Goal: Task Accomplishment & Management: Manage account settings

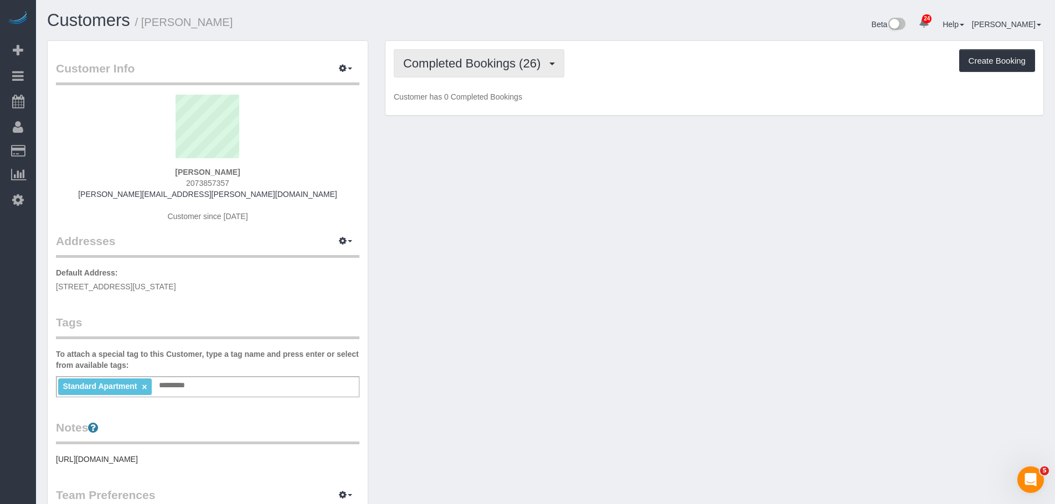
click at [474, 57] on span "Completed Bookings (26)" at bounding box center [474, 63] width 143 height 14
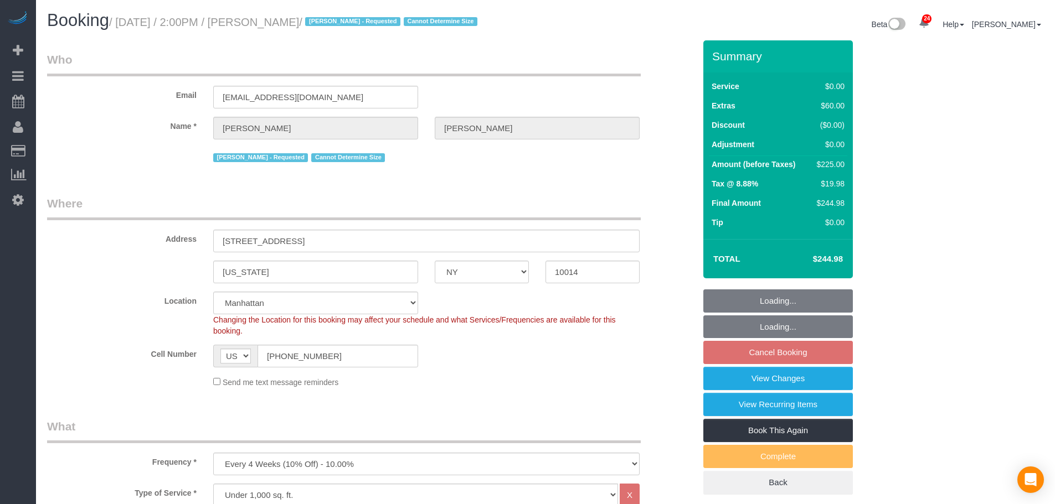
select select "NY"
select select "2"
select select "number:58"
select select "number:72"
select select "number:15"
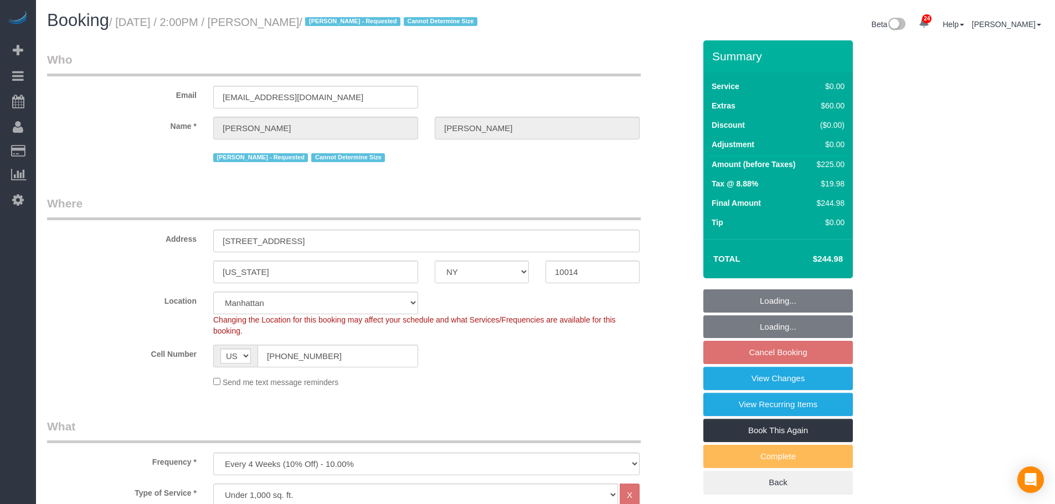
select select "number:6"
select select "spot4"
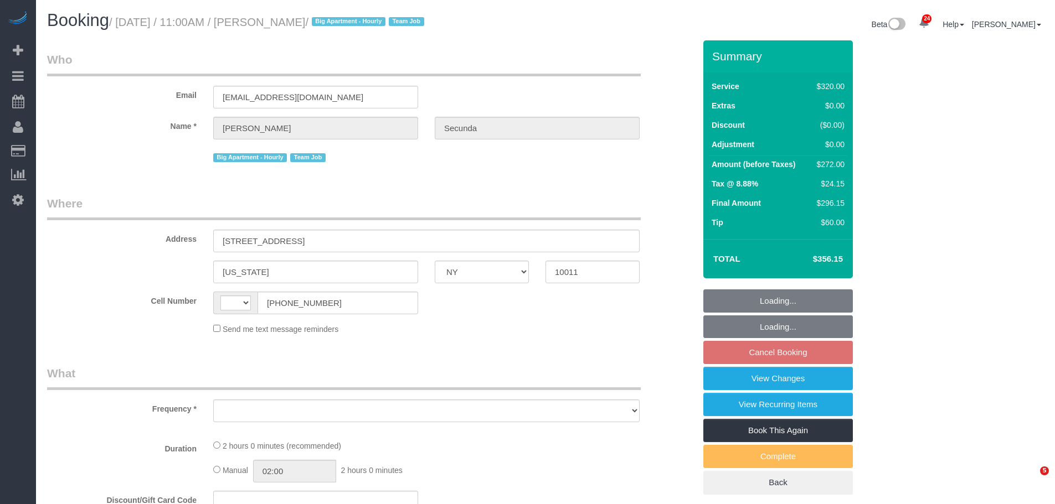
select select "NY"
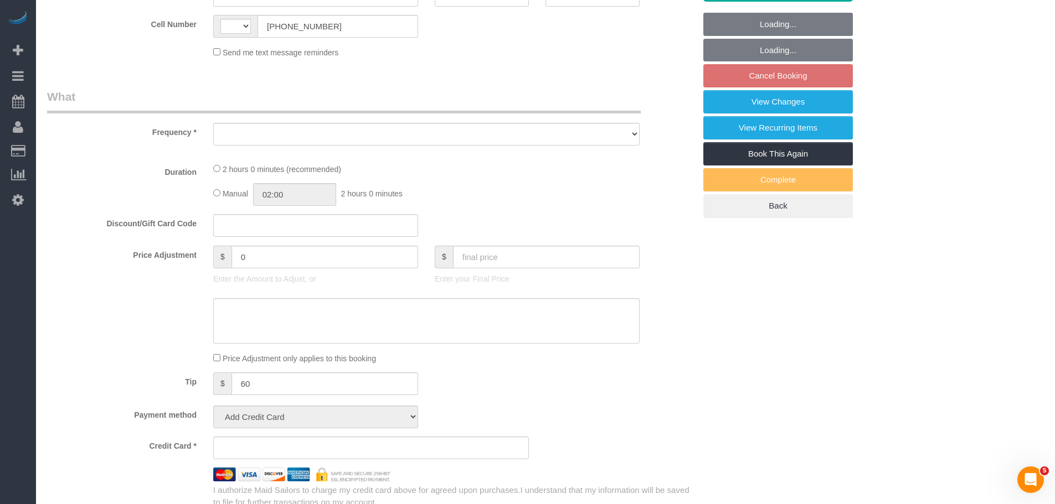
select select "string:[GEOGRAPHIC_DATA]"
select select "object:822"
select select "string:stripe-pm_1PydV54VGloSiKo7AVca8xIs"
select select "spot2"
select select "number:89"
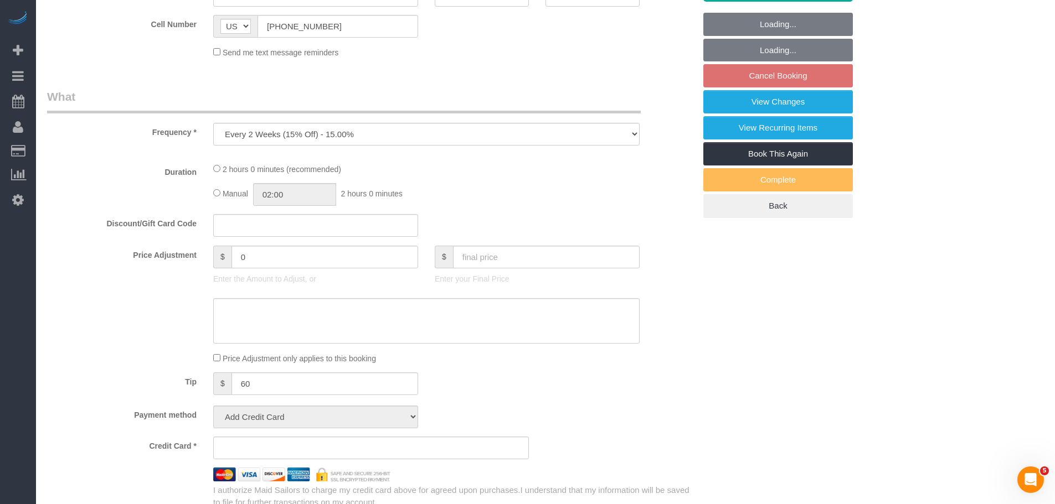
select select "number:90"
select select "number:15"
select select "number:6"
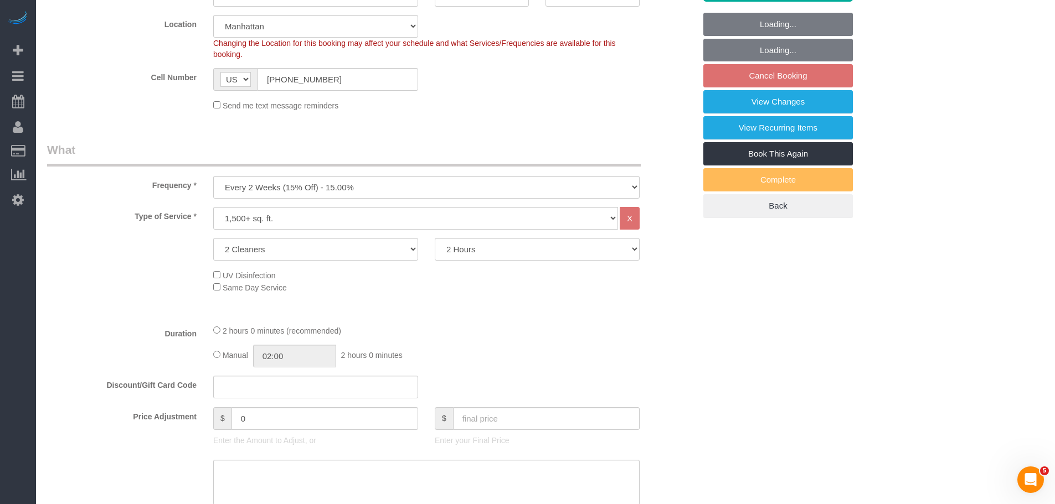
select select "object:1527"
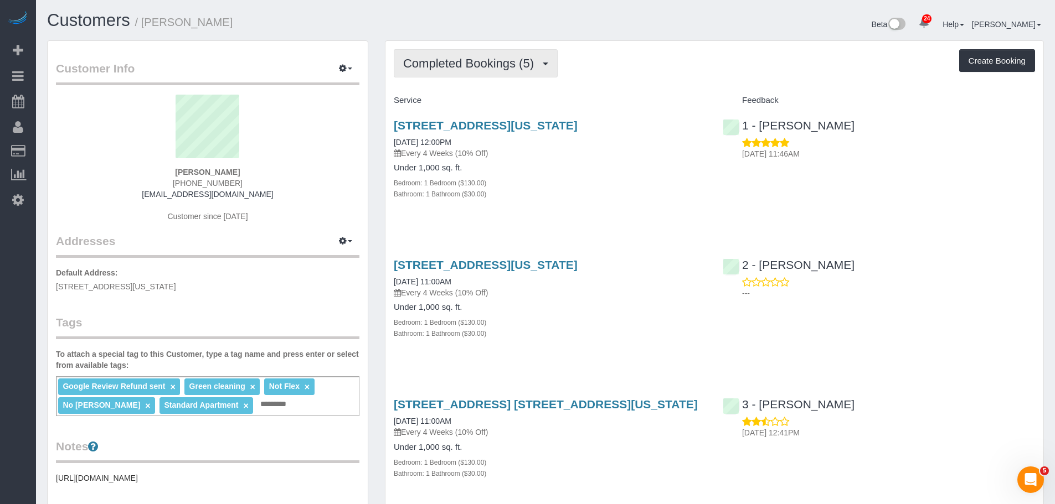
click at [461, 65] on span "Completed Bookings (5)" at bounding box center [471, 63] width 136 height 14
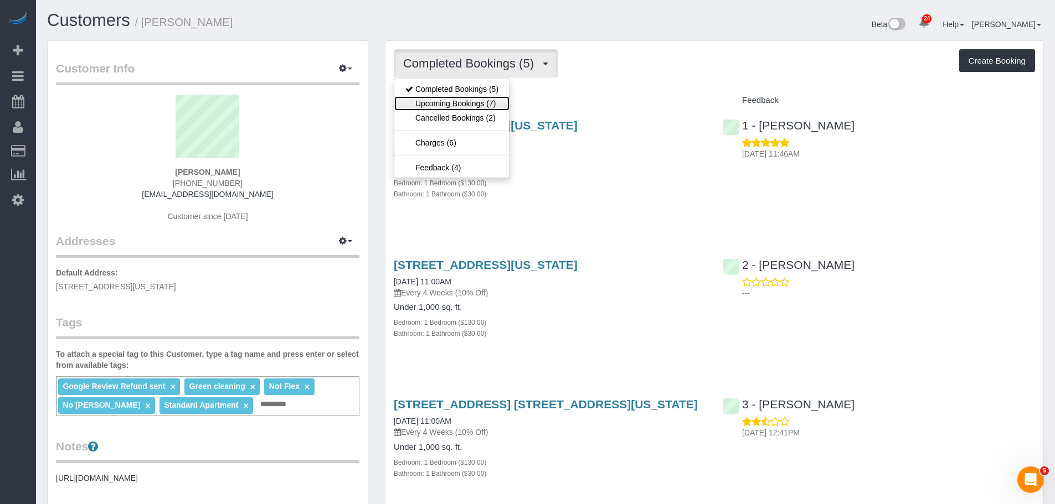
click at [486, 101] on link "Upcoming Bookings (7)" at bounding box center [451, 103] width 115 height 14
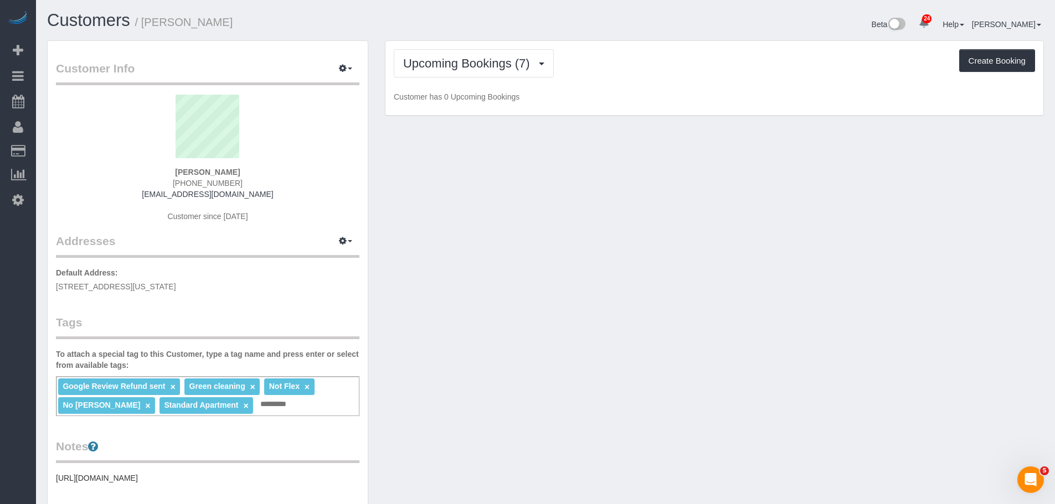
click at [621, 82] on div "Upcoming Bookings (7) Completed Bookings (5) Upcoming Bookings (7) Cancelled Bo…" at bounding box center [714, 78] width 658 height 75
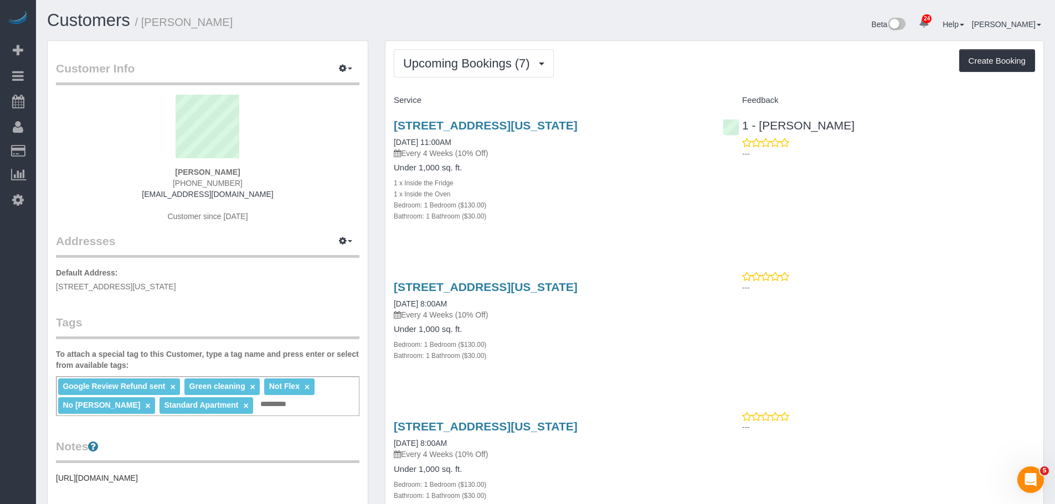
drag, startPoint x: 322, startPoint y: 169, endPoint x: 327, endPoint y: 172, distance: 6.0
click at [329, 172] on div "Laura Adanalian (917) 355-6080 lsetrakian@gmail.com Customer since 2025" at bounding box center [207, 164] width 303 height 138
copy strong "Laura Adanalian"
click at [577, 123] on link "574 West End Avenue, Apt 9a2, New York, NY 10024" at bounding box center [486, 125] width 184 height 13
click at [521, 64] on span "Upcoming Bookings (7)" at bounding box center [469, 63] width 132 height 14
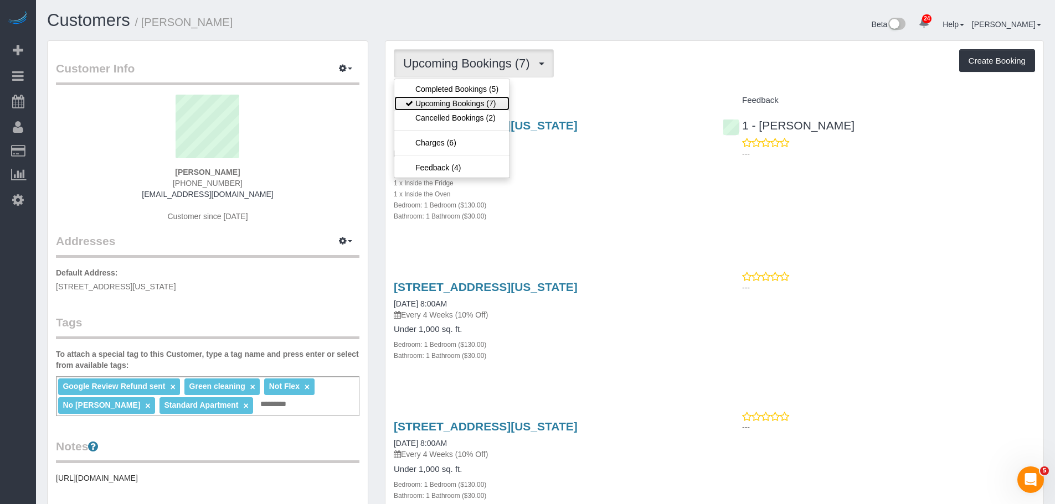
click at [491, 101] on link "Upcoming Bookings (7)" at bounding box center [451, 103] width 115 height 14
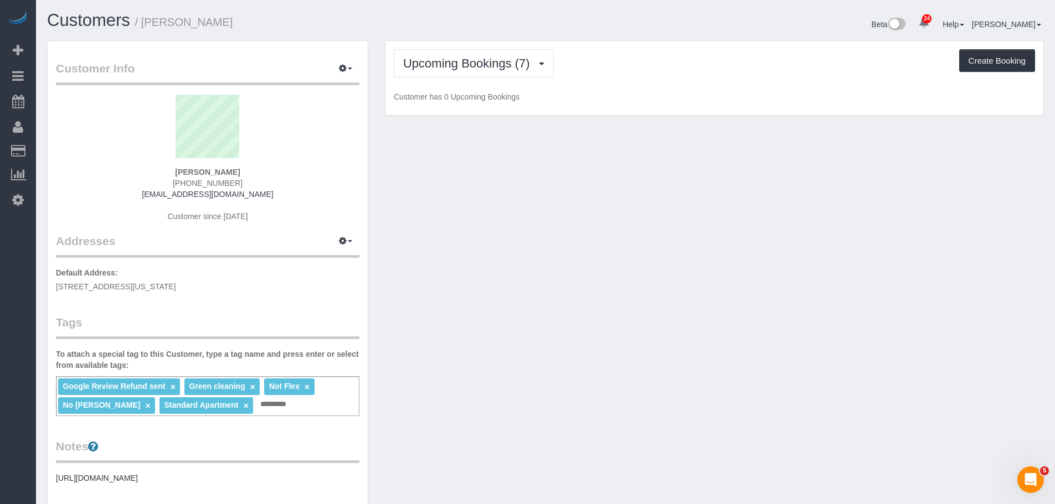
click at [686, 89] on div "Upcoming Bookings (7) Completed Bookings (5) Upcoming Bookings (7) Cancelled Bo…" at bounding box center [714, 78] width 658 height 75
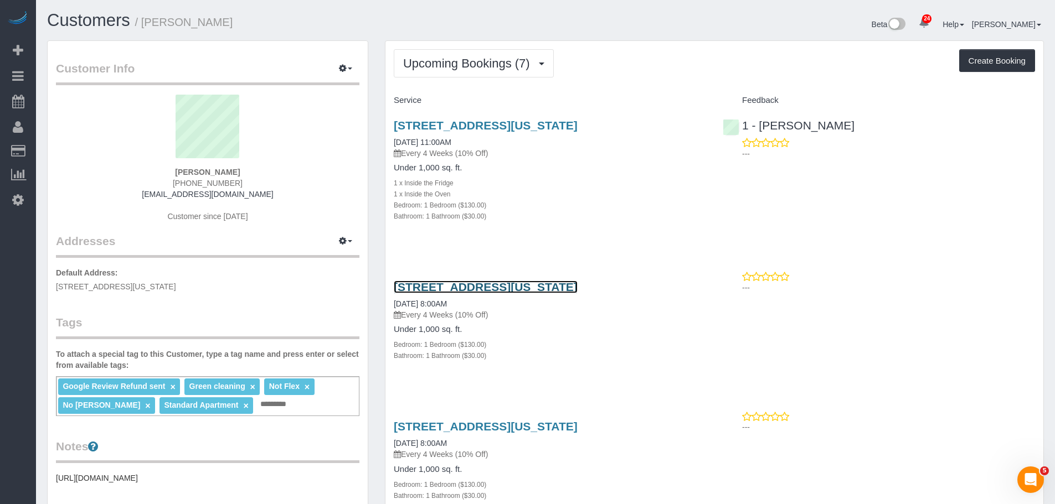
click at [577, 284] on link "574 West End Avenue, Apt 9a2, New York, NY 10024" at bounding box center [486, 287] width 184 height 13
drag, startPoint x: 634, startPoint y: 76, endPoint x: 626, endPoint y: 75, distance: 7.8
click at [634, 76] on div "Upcoming Bookings (7) Completed Bookings (5) Upcoming Bookings (7) Cancelled Bo…" at bounding box center [714, 63] width 641 height 28
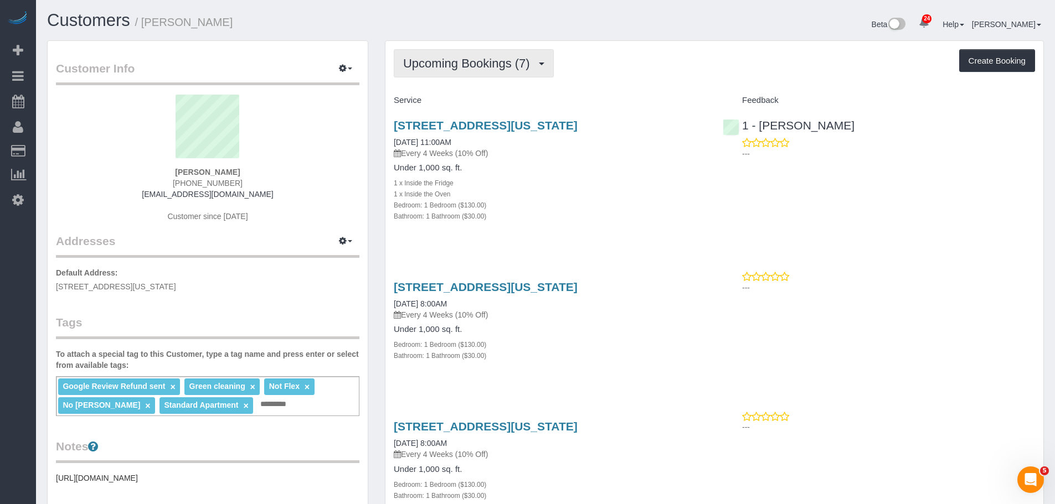
drag, startPoint x: 453, startPoint y: 64, endPoint x: 455, endPoint y: 78, distance: 14.5
click at [453, 64] on span "Upcoming Bookings (7)" at bounding box center [469, 63] width 132 height 14
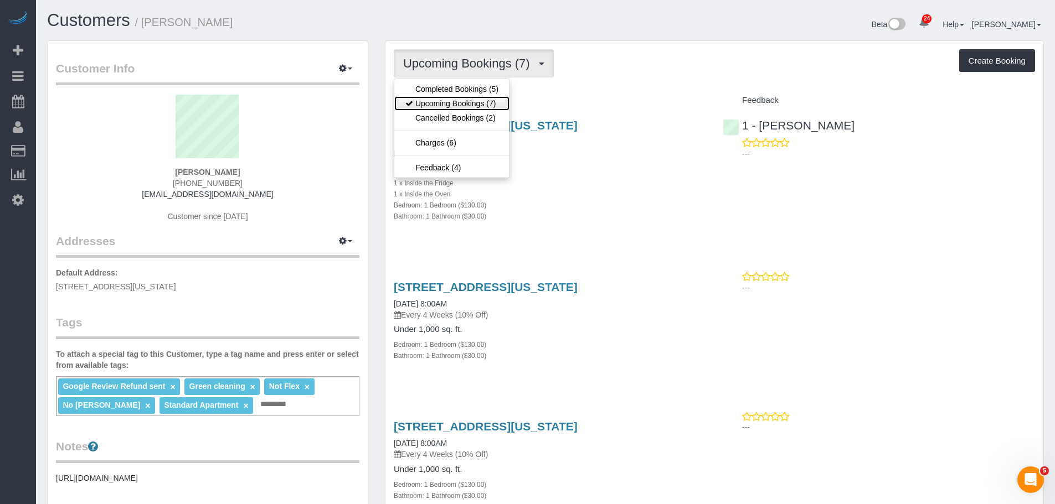
click at [455, 100] on link "Upcoming Bookings (7)" at bounding box center [451, 103] width 115 height 14
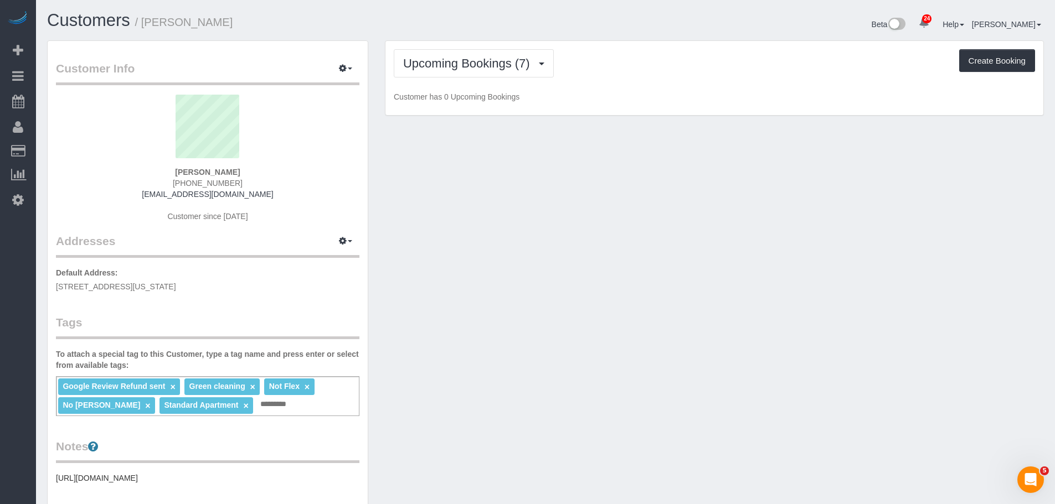
click at [638, 76] on div "Upcoming Bookings (7) Completed Bookings (5) Upcoming Bookings (7) Cancelled Bo…" at bounding box center [714, 63] width 641 height 28
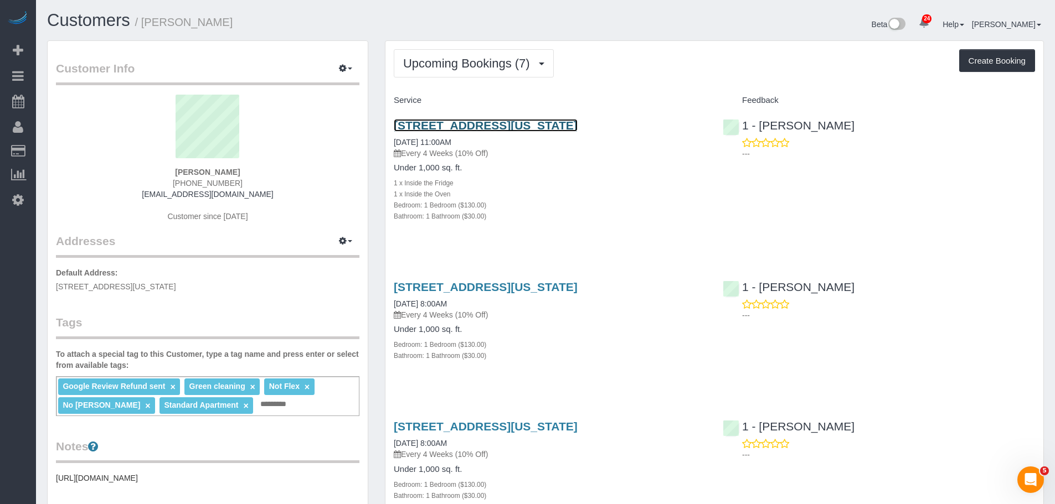
click at [546, 129] on link "574 West End Avenue, Apt 9a2, New York, NY 10024" at bounding box center [486, 125] width 184 height 13
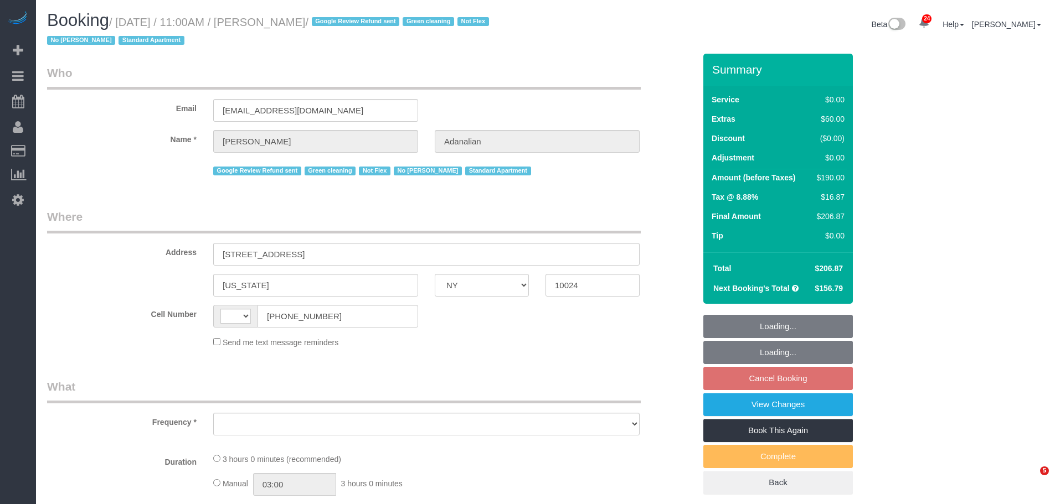
select select "NY"
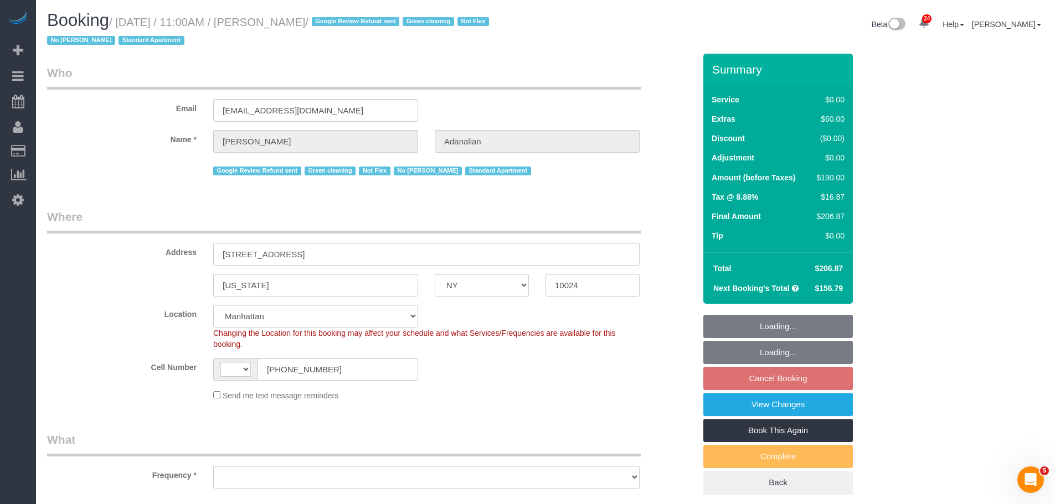
select select "string:[GEOGRAPHIC_DATA]"
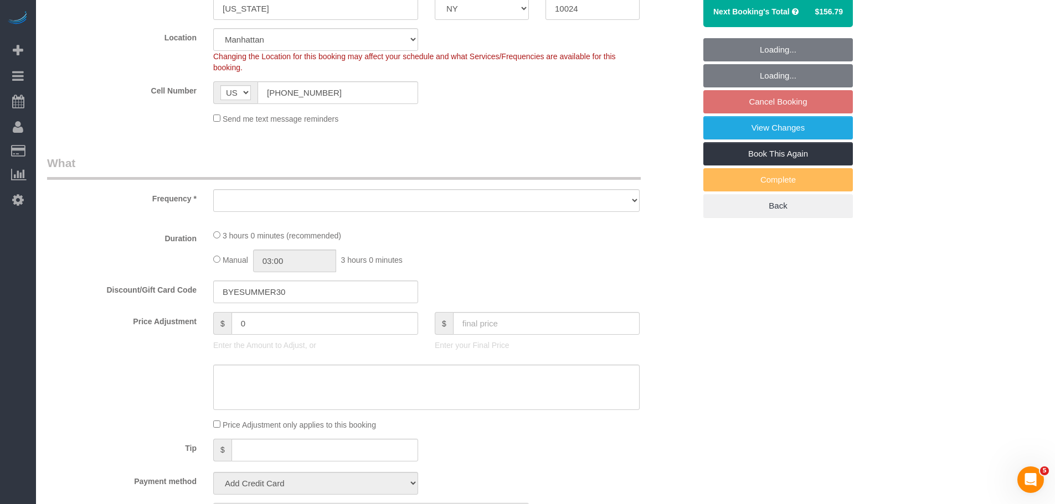
select select "object:856"
select select "number:89"
select select "number:90"
select select "number:15"
select select "number:5"
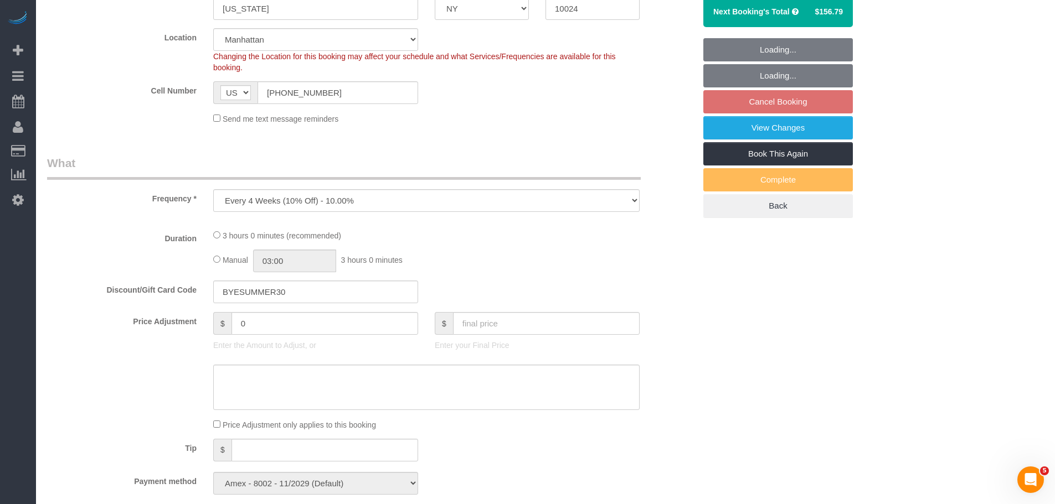
select select "string:stripe-pm_1QrgCn4VGloSiKo7GXhdb6K1"
select select "1"
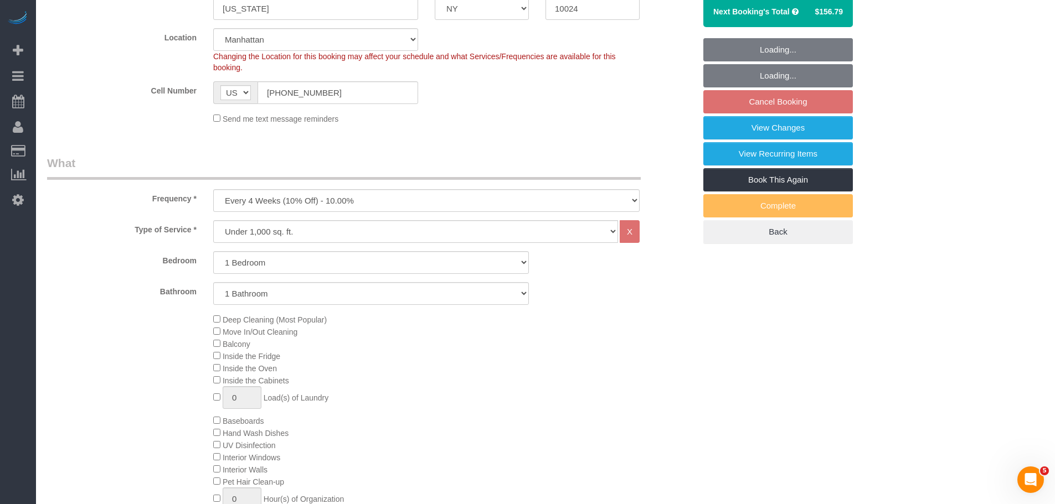
select select "spot2"
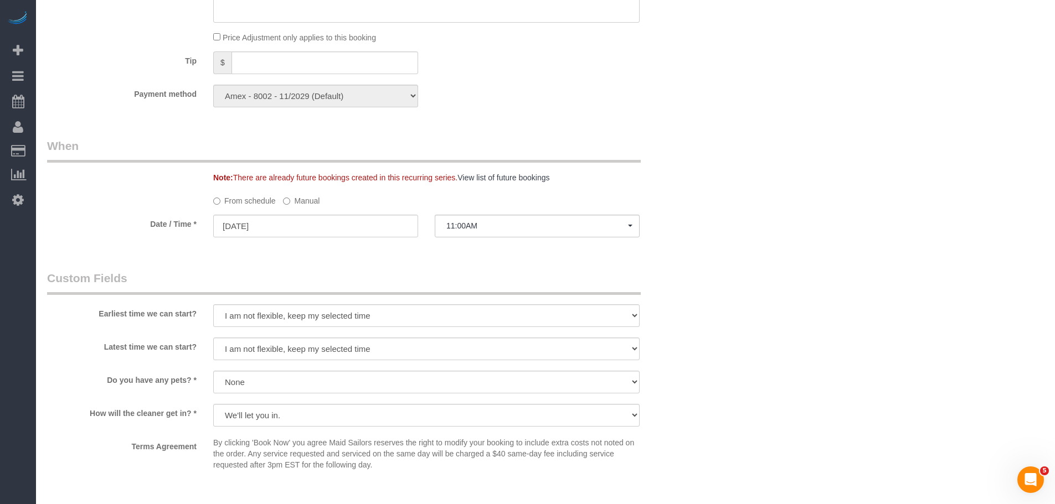
select select "object:1571"
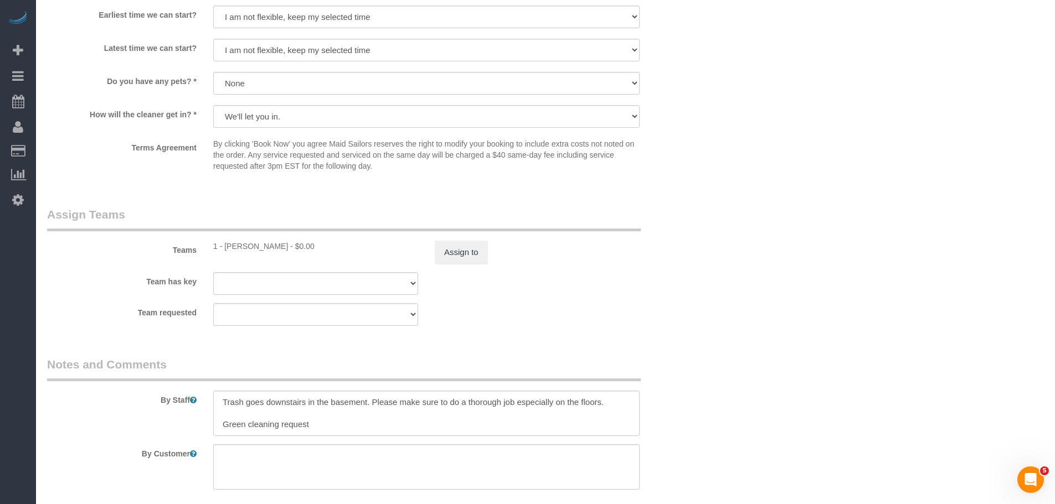
select select "1"
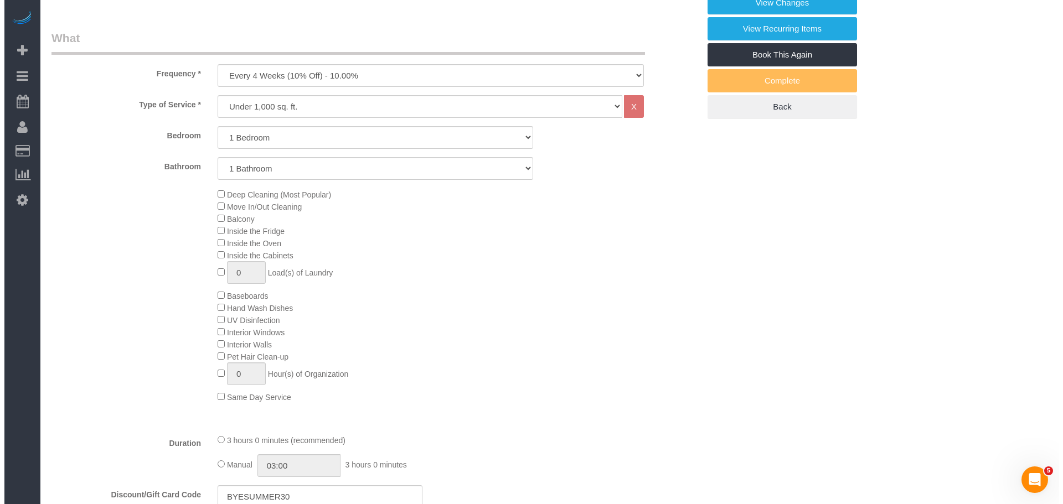
scroll to position [164, 0]
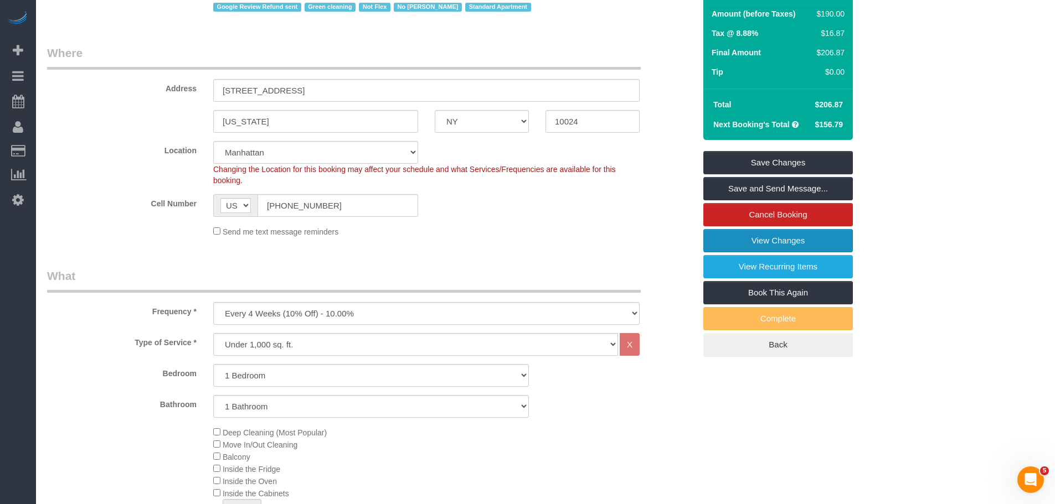
click at [817, 242] on link "View Changes" at bounding box center [777, 240] width 149 height 23
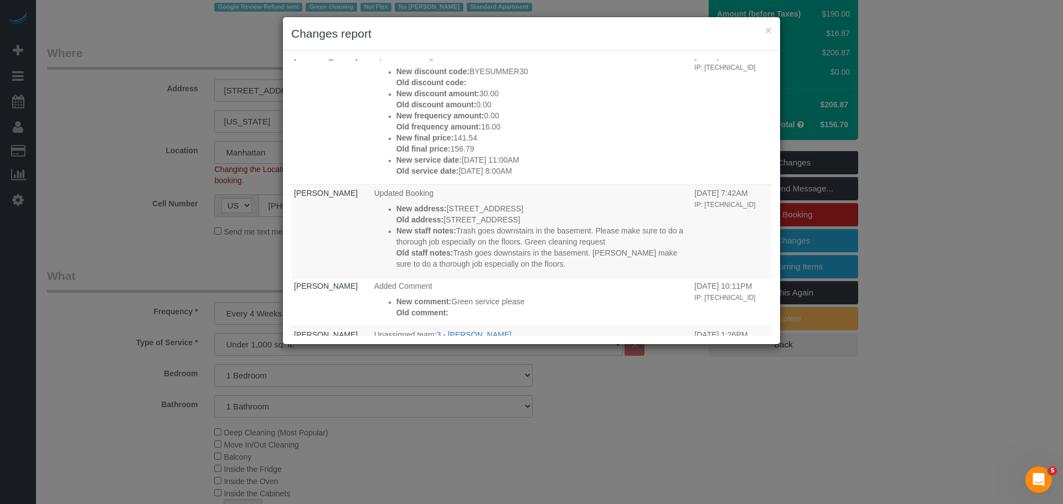
scroll to position [443, 0]
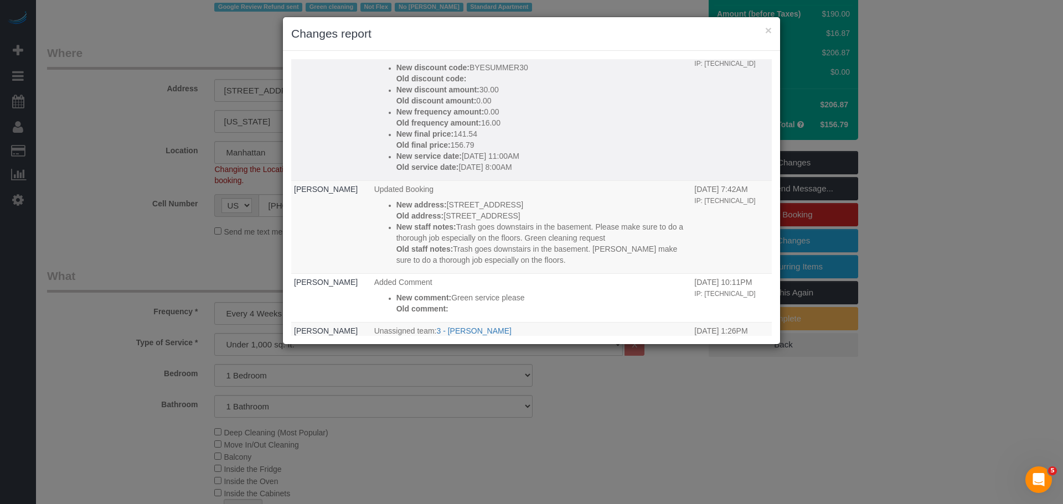
click at [552, 162] on p "New service date: 09/22/2025 11:00AM" at bounding box center [542, 156] width 293 height 11
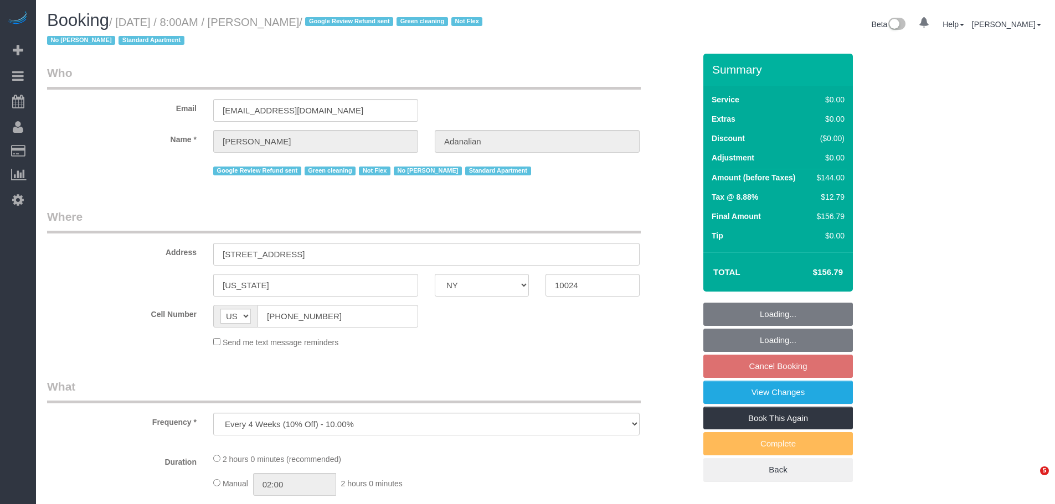
select select "NY"
select select "1"
select select "number:89"
select select "number:90"
select select "number:15"
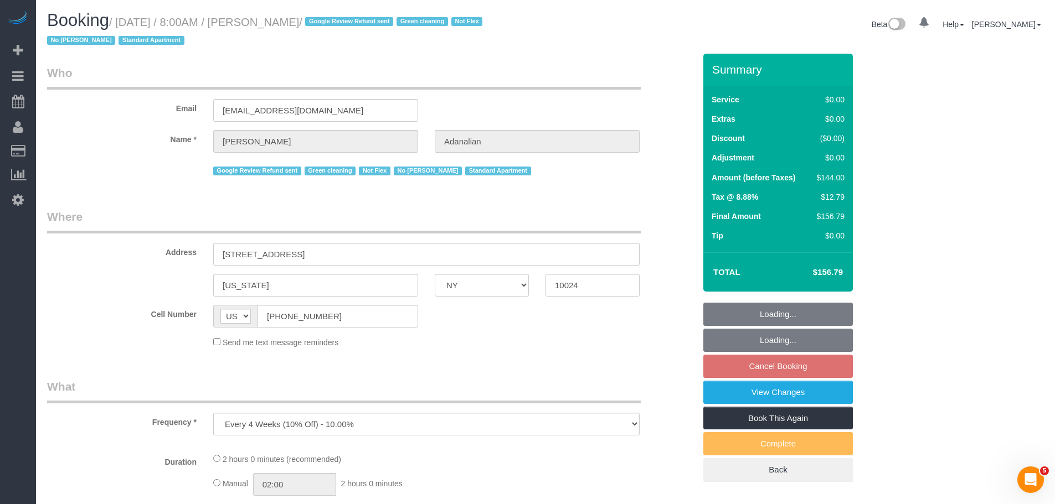
select select "number:5"
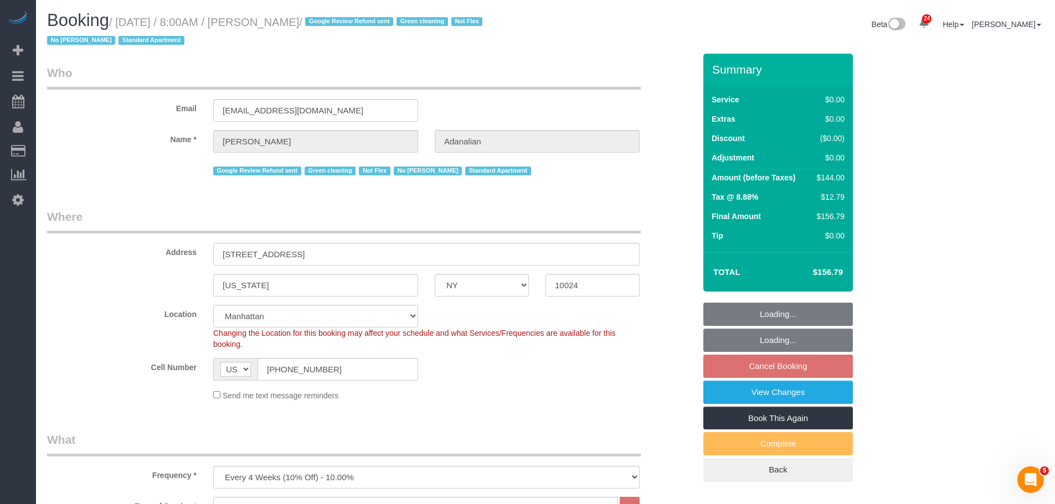
select select "string:stripe-pm_1QrgCn4VGloSiKo7GXhdb6K1"
select select "spot1"
select select "object:1532"
select select "1"
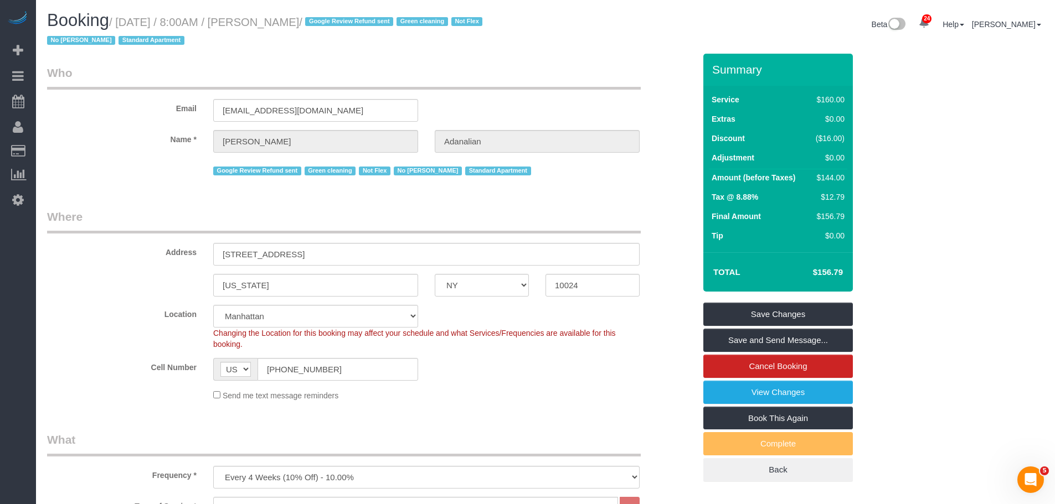
drag, startPoint x: 297, startPoint y: 63, endPoint x: 244, endPoint y: 27, distance: 64.0
click at [274, 89] on legend "Who" at bounding box center [343, 77] width 593 height 25
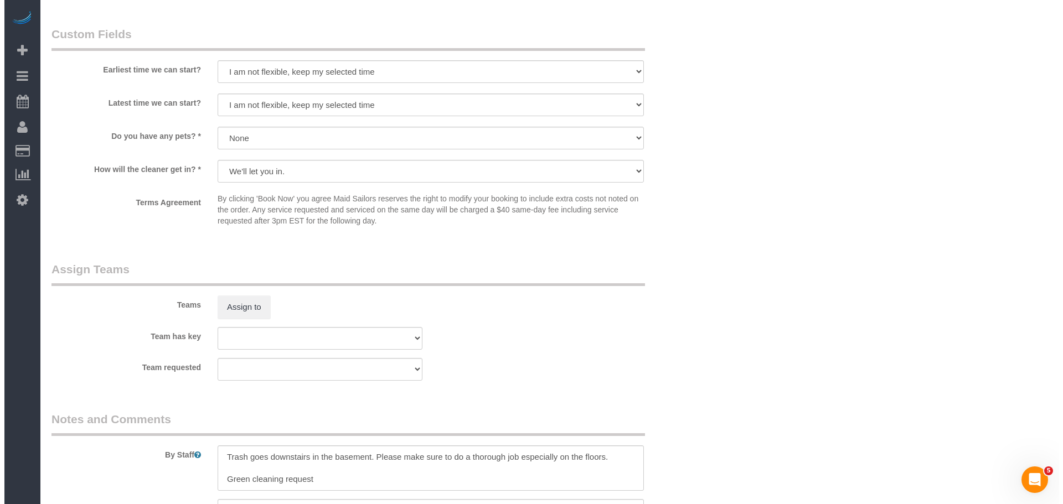
scroll to position [1329, 0]
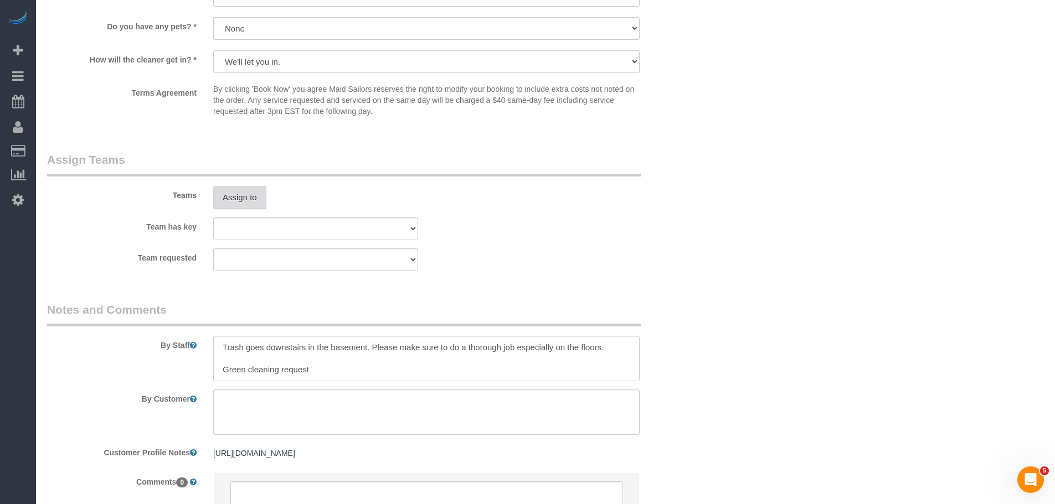
click at [231, 187] on button "Assign to" at bounding box center [239, 197] width 53 height 23
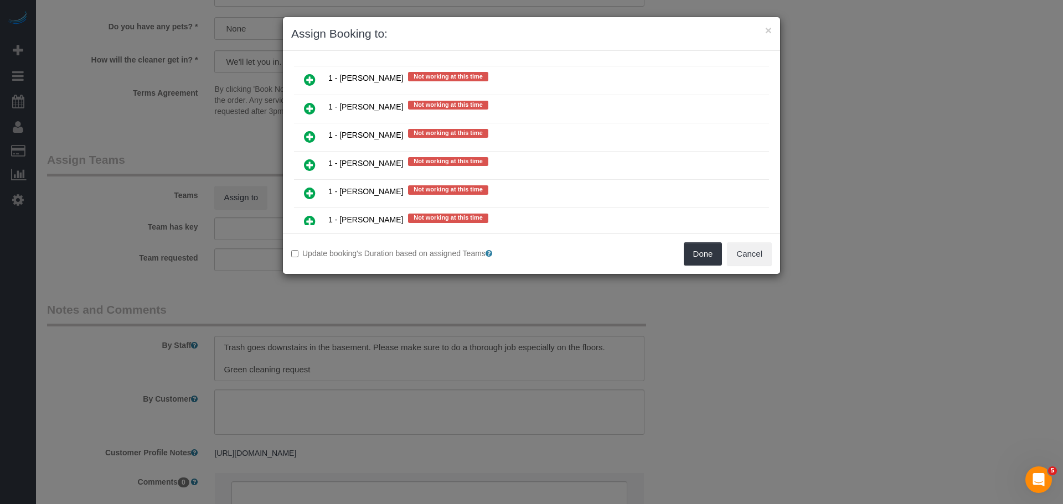
scroll to position [1398, 0]
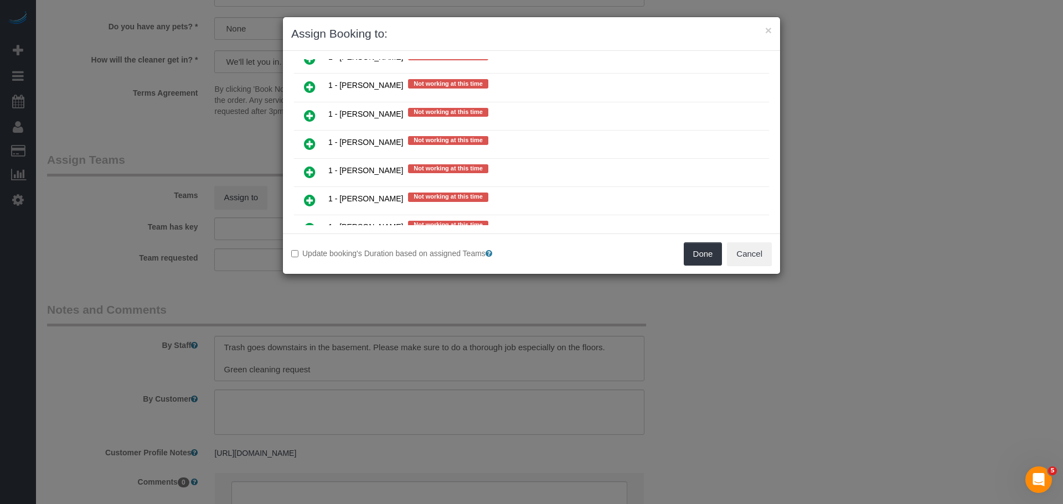
click at [306, 171] on icon at bounding box center [310, 172] width 12 height 13
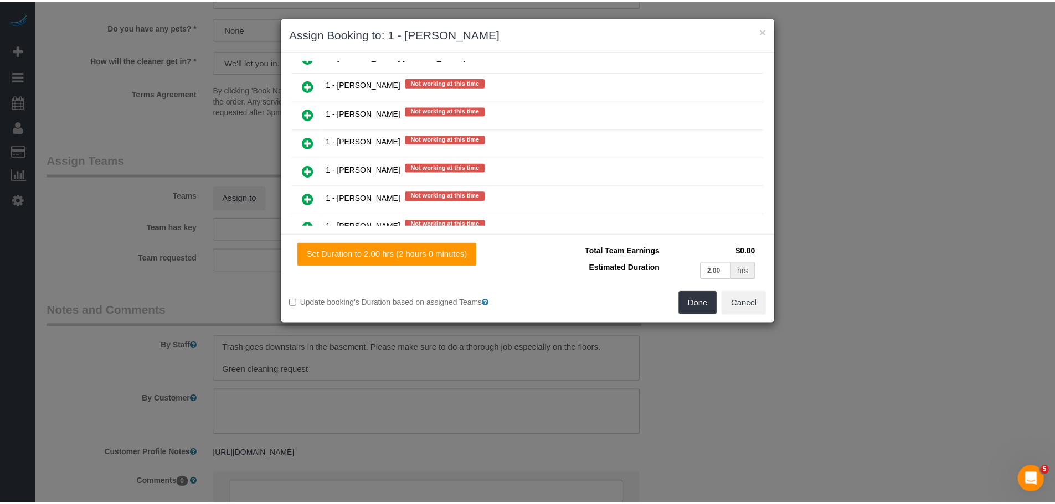
scroll to position [1425, 0]
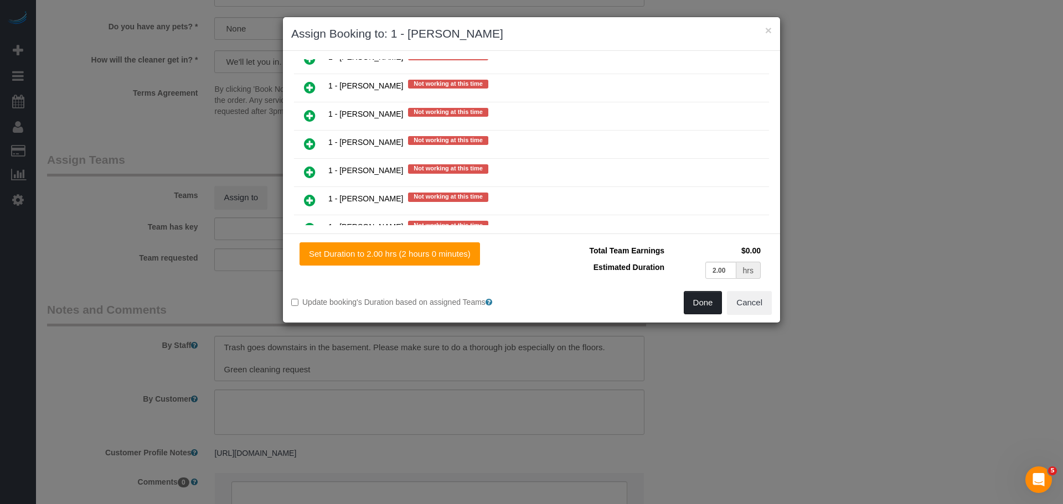
click at [715, 307] on button "Done" at bounding box center [703, 302] width 39 height 23
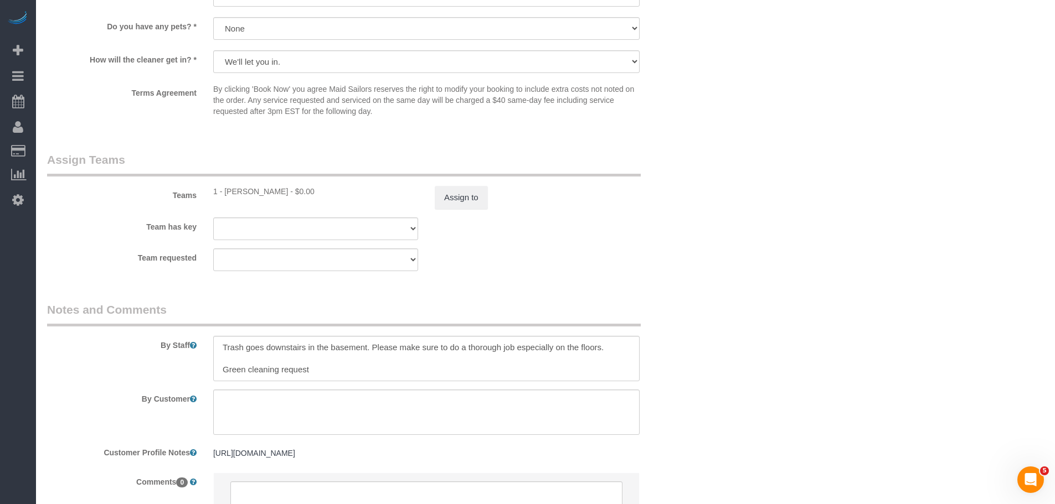
click at [669, 255] on div "Team requested 000- Donna Mercado 000 - Partnerships 000 - TEAM JOB 0 - Christo…" at bounding box center [371, 260] width 664 height 23
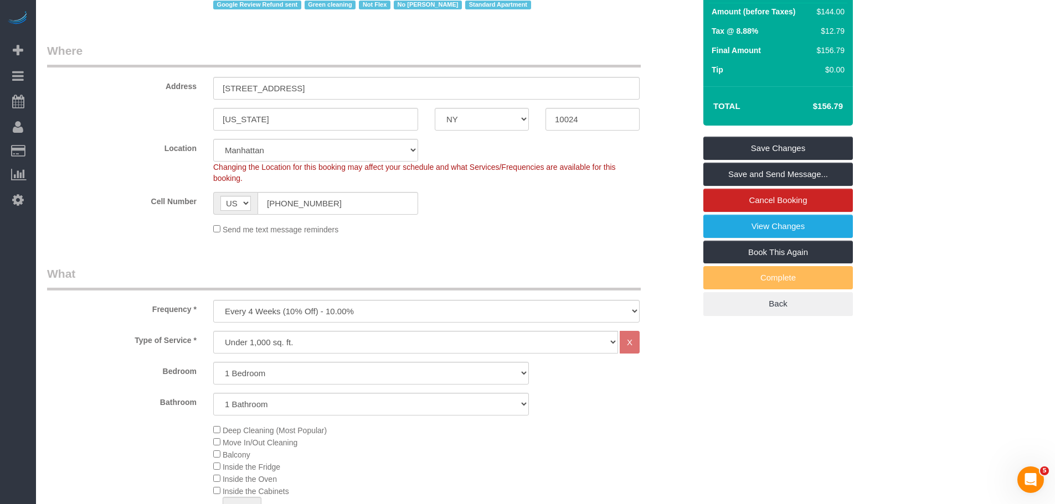
scroll to position [111, 0]
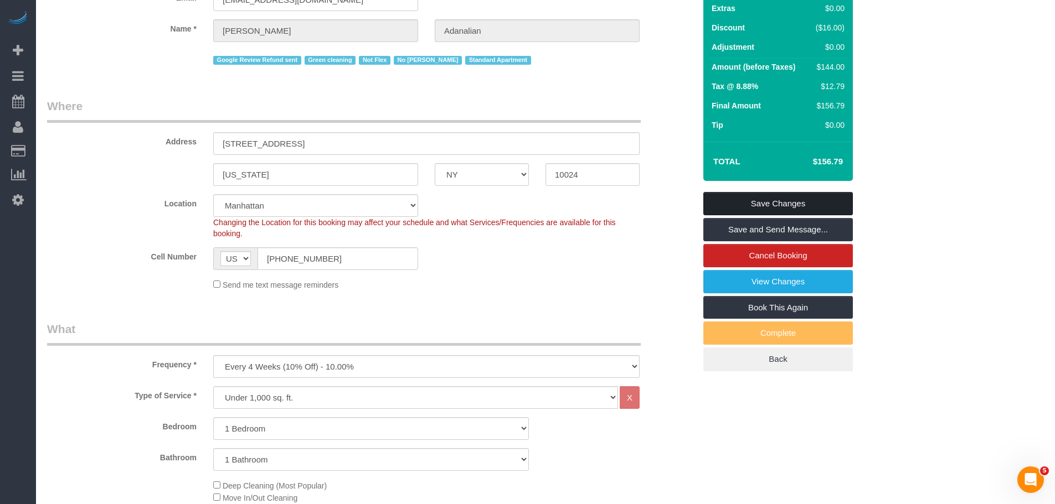
click at [780, 202] on link "Save Changes" at bounding box center [777, 203] width 149 height 23
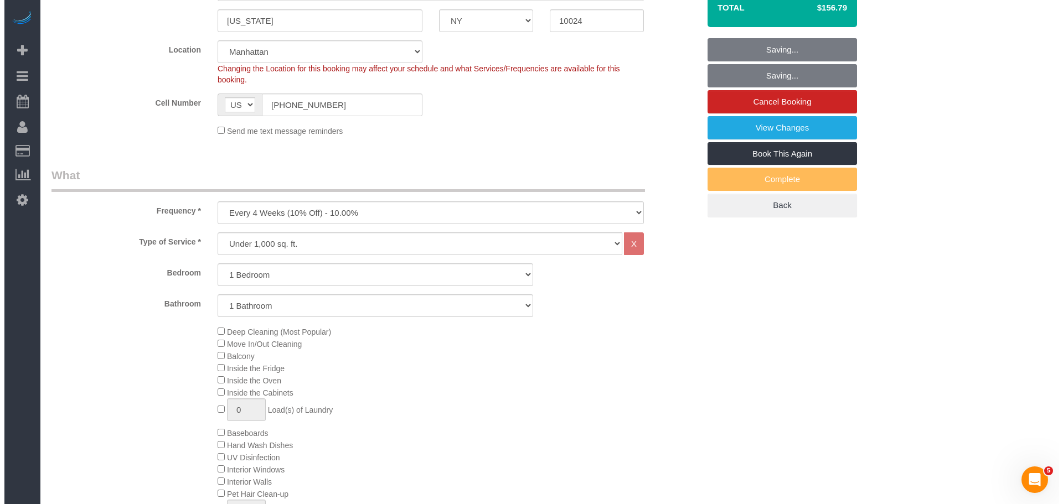
scroll to position [443, 0]
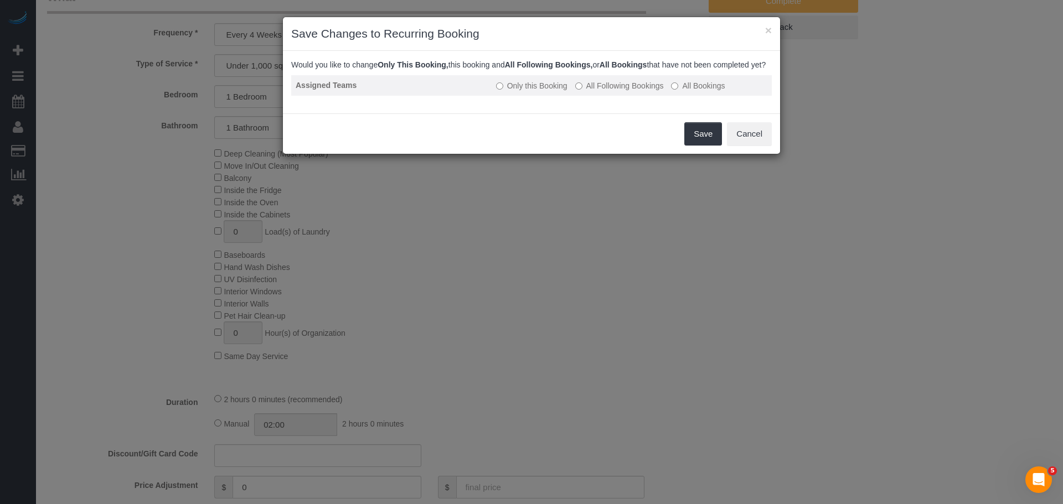
click at [616, 91] on label "All Following Bookings" at bounding box center [619, 85] width 89 height 11
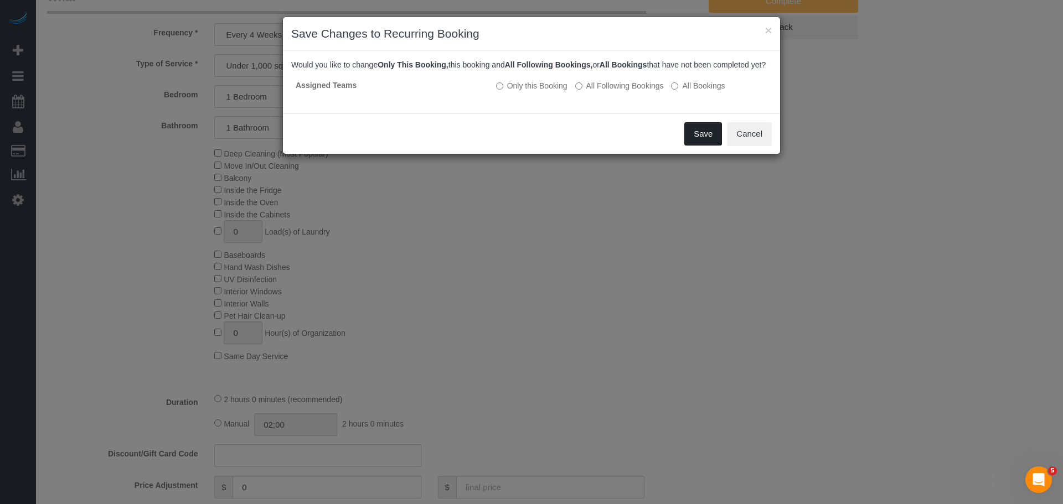
click at [704, 146] on button "Save" at bounding box center [703, 133] width 38 height 23
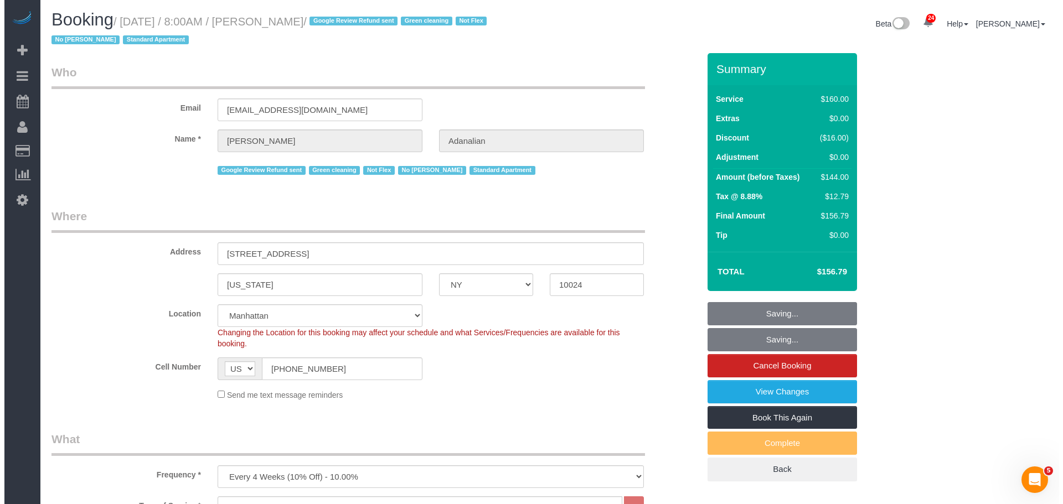
scroll to position [0, 0]
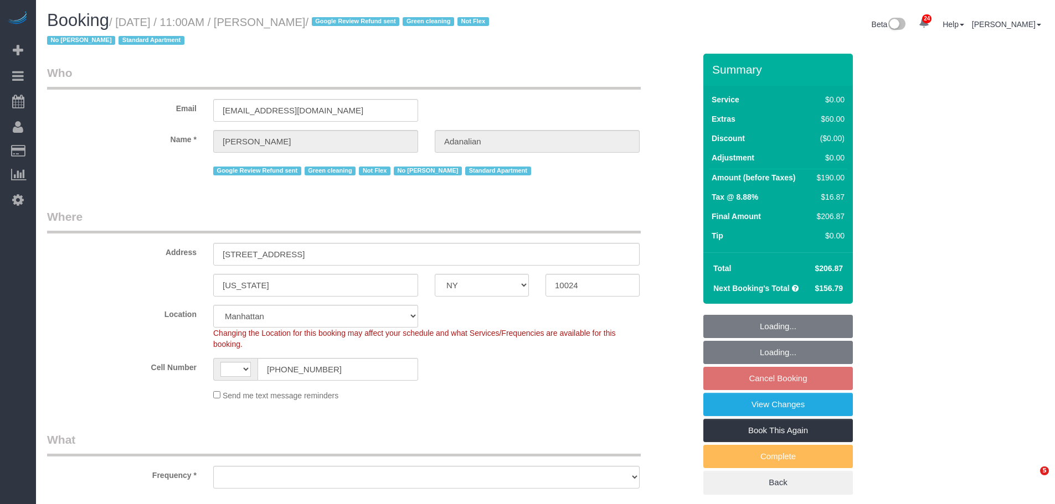
select select "NY"
select select "string:[GEOGRAPHIC_DATA]"
select select "object:1571"
select select "string:stripe-pm_1QrgCn4VGloSiKo7GXhdb6K1"
select select "spot2"
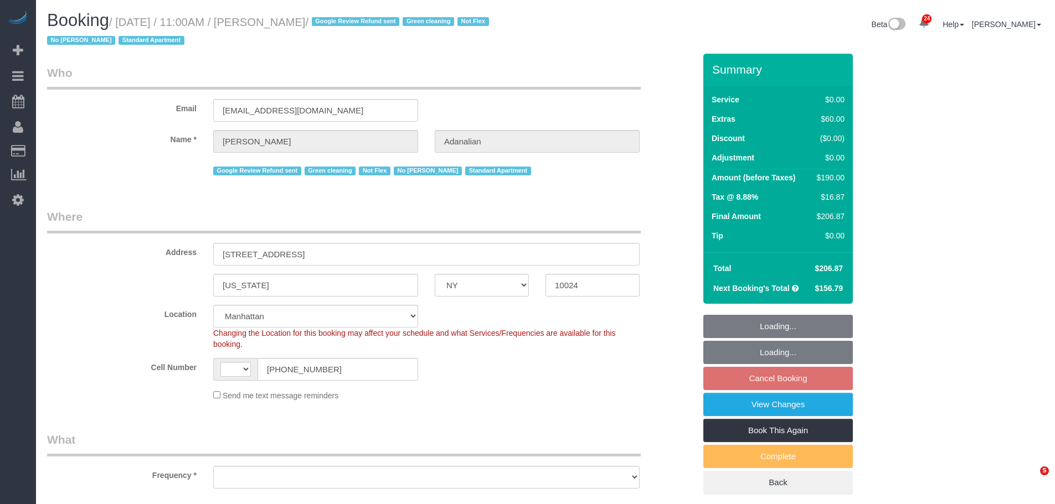
select select "number:89"
select select "number:90"
select select "number:15"
select select "number:5"
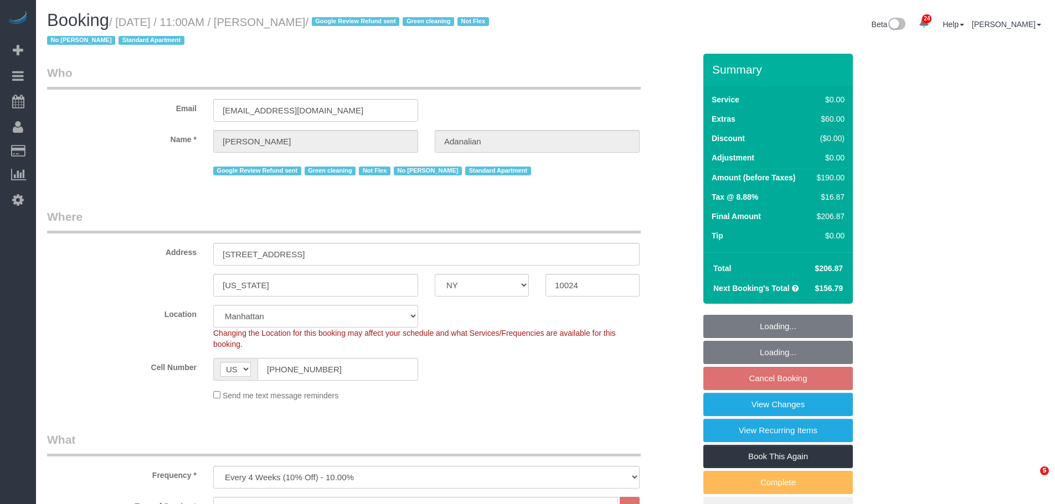
select select "1"
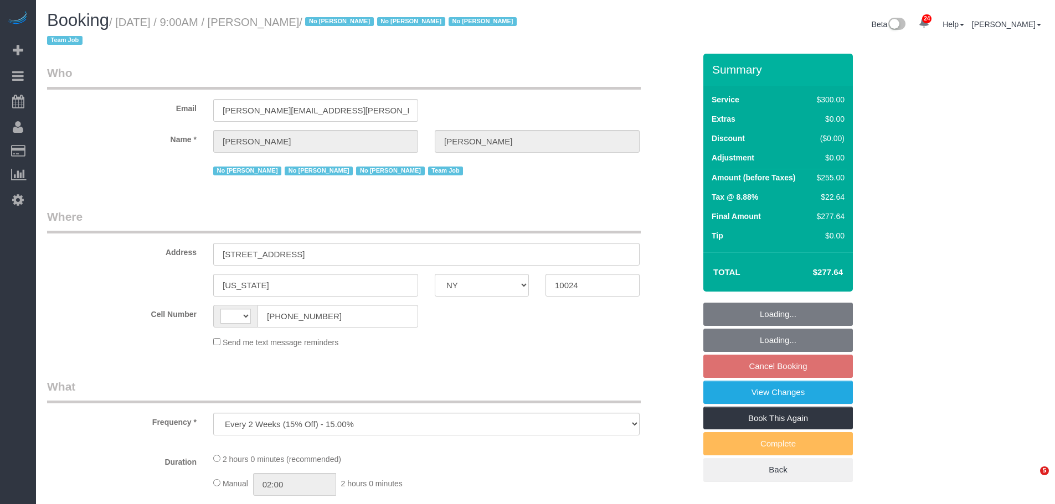
select select "NY"
select select "string:[GEOGRAPHIC_DATA]"
select select "string:stripe-pm_1K1KNp4VGloSiKo7hinMQhFr"
select select "spot2"
select select "number:89"
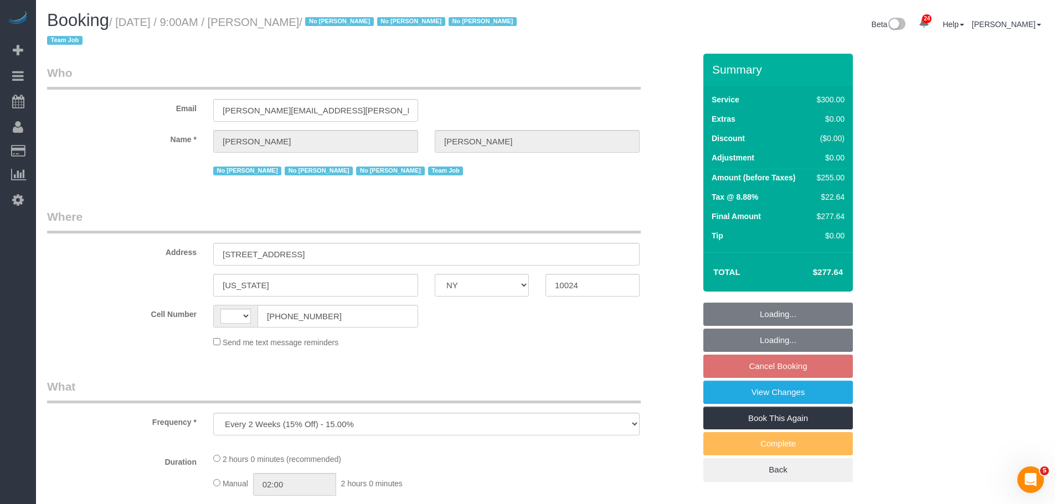
select select "number:90"
select select "number:15"
select select "number:5"
select select "number:21"
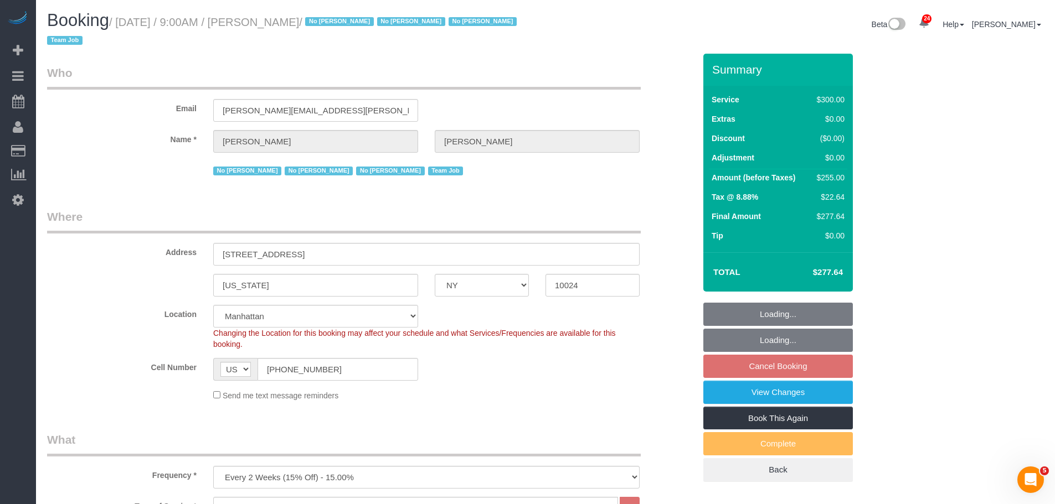
select select "object:2769"
select select "spot62"
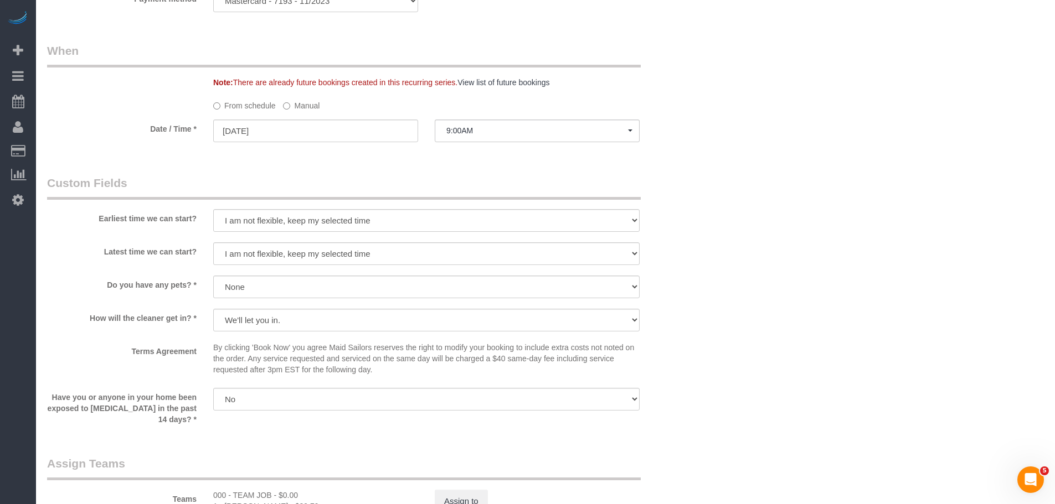
scroll to position [941, 0]
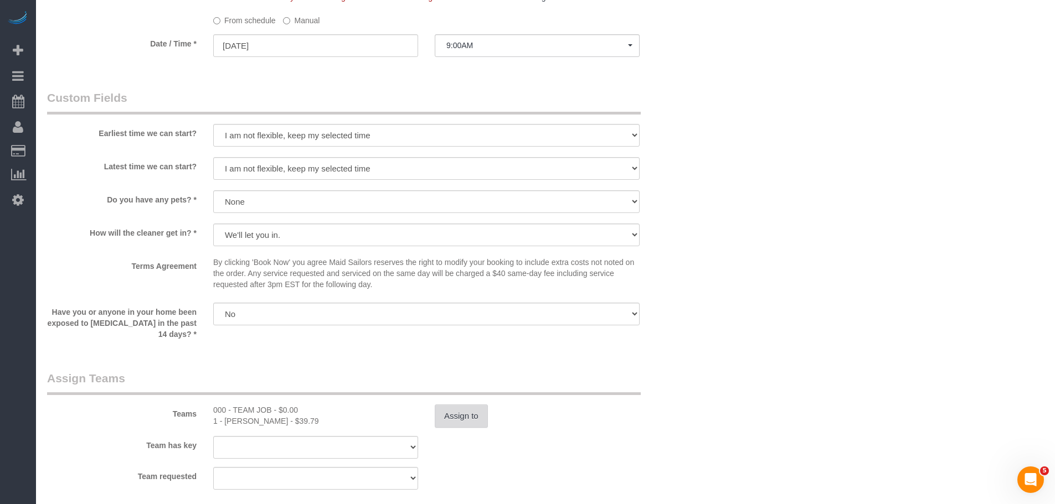
click at [478, 416] on button "Assign to" at bounding box center [461, 416] width 53 height 23
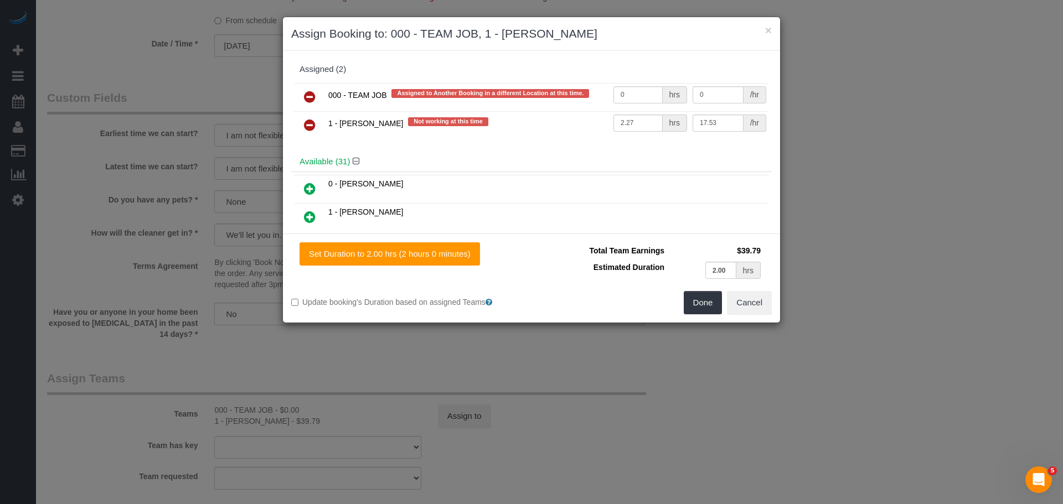
click at [307, 123] on icon at bounding box center [310, 124] width 12 height 13
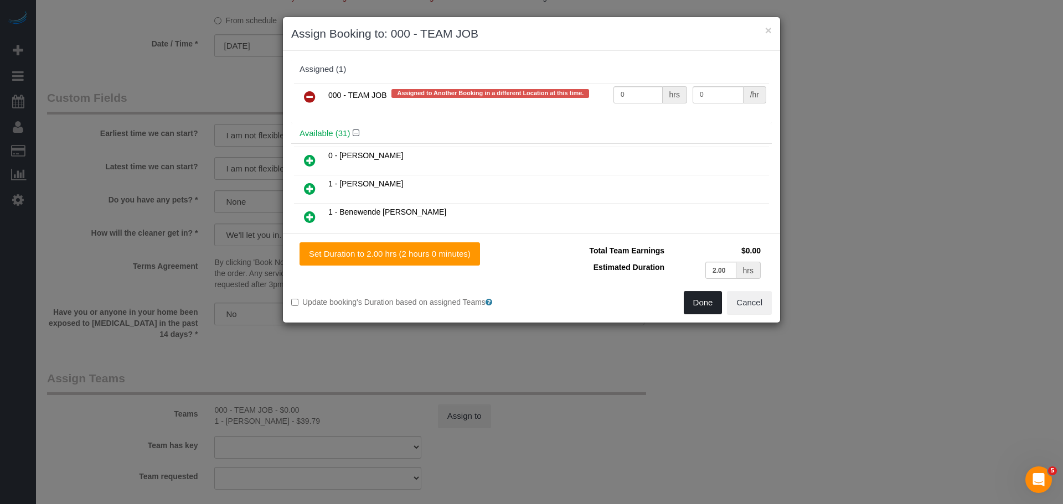
click at [705, 307] on button "Done" at bounding box center [703, 302] width 39 height 23
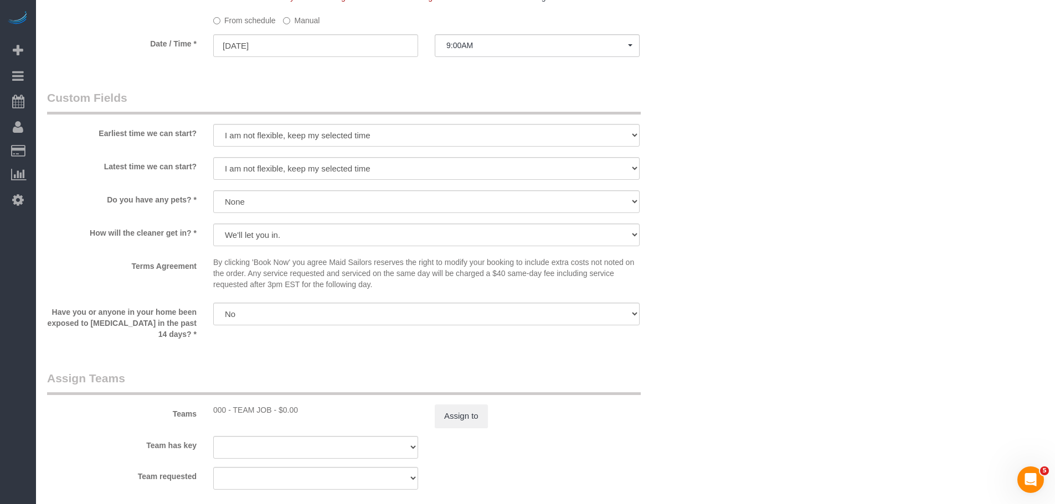
drag, startPoint x: 833, startPoint y: 178, endPoint x: 813, endPoint y: 187, distance: 22.1
click at [833, 177] on div "× Assign Booking to: 000 - TEAM JOB Assigned (1) 000 - TEAM JOB Assigned to Ano…" at bounding box center [527, 252] width 1055 height 504
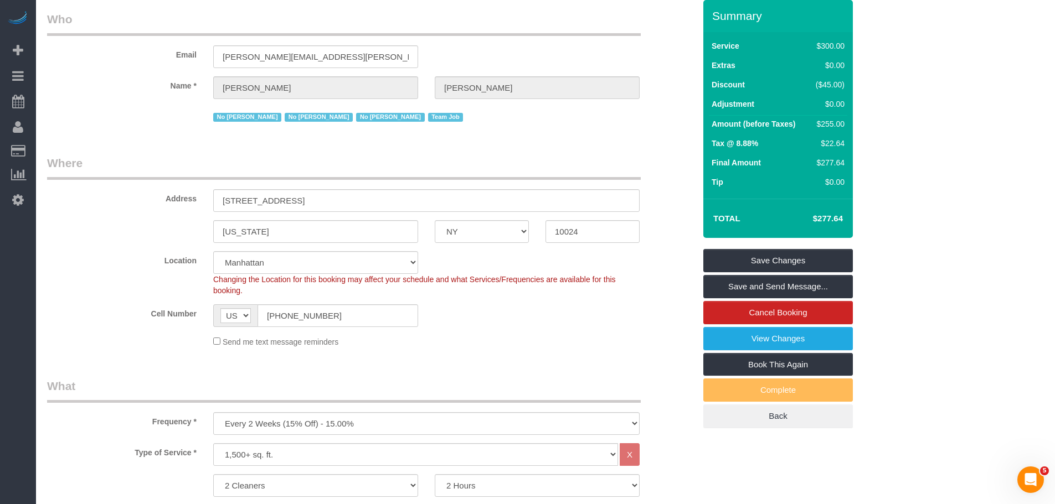
scroll to position [0, 0]
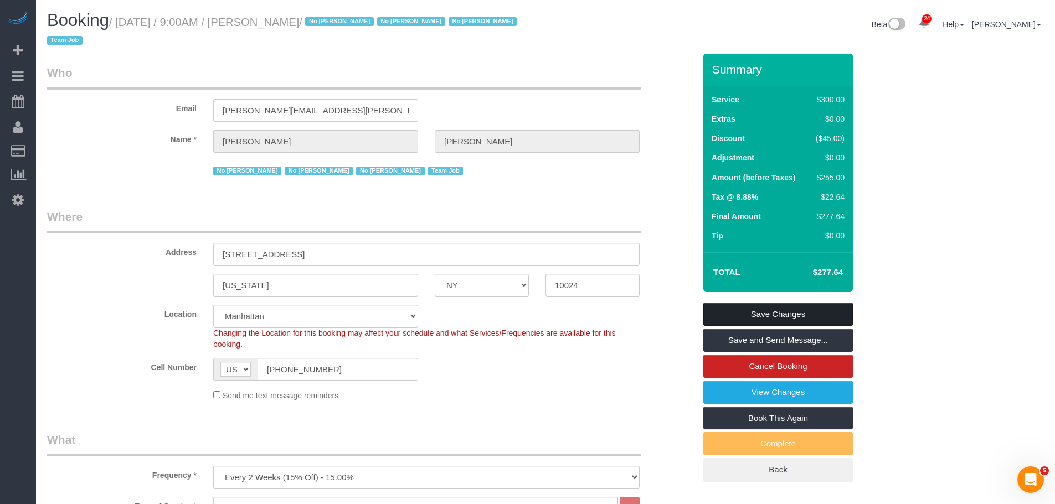
click at [764, 309] on link "Save Changes" at bounding box center [777, 314] width 149 height 23
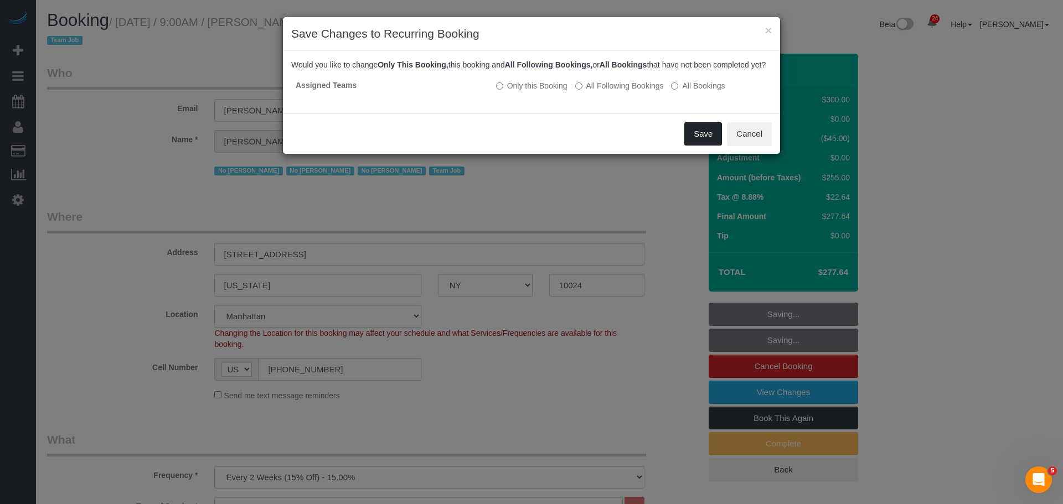
click at [694, 145] on button "Save" at bounding box center [703, 133] width 38 height 23
